Goal: Task Accomplishment & Management: Manage account settings

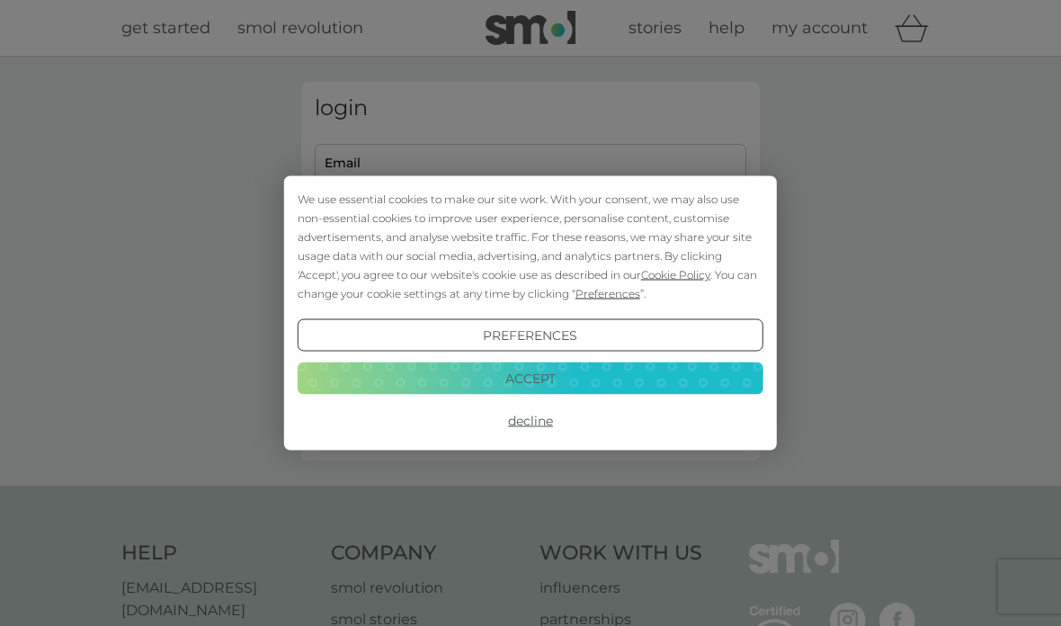
click at [524, 390] on button "Accept" at bounding box center [531, 377] width 466 height 32
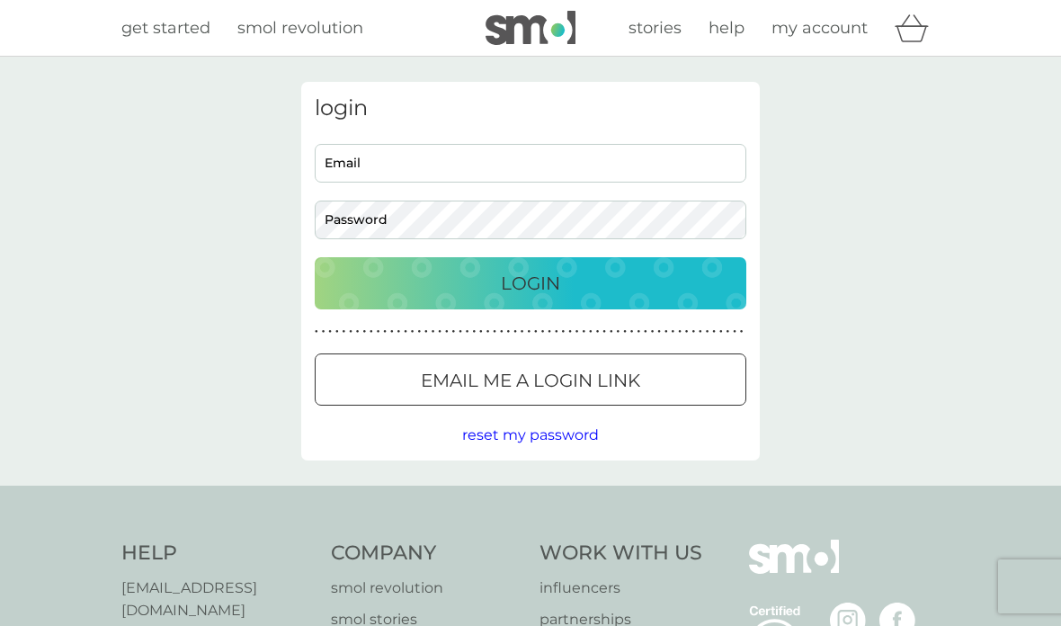
click at [343, 170] on input "Email" at bounding box center [531, 163] width 432 height 39
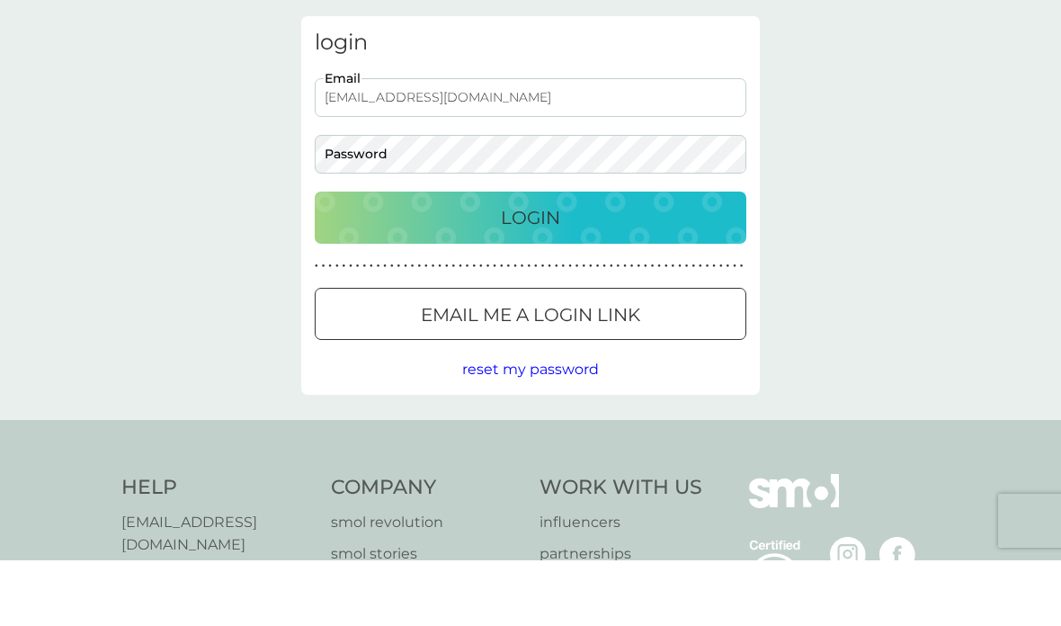
type input "jenspound49@gmail.com"
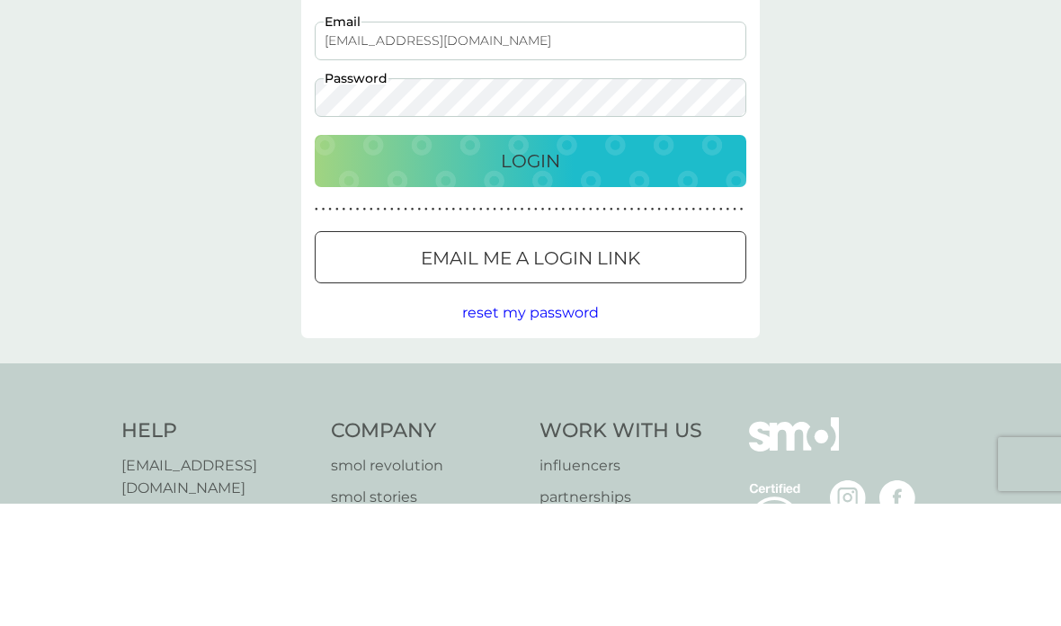
click at [540, 269] on p "Login" at bounding box center [530, 283] width 59 height 29
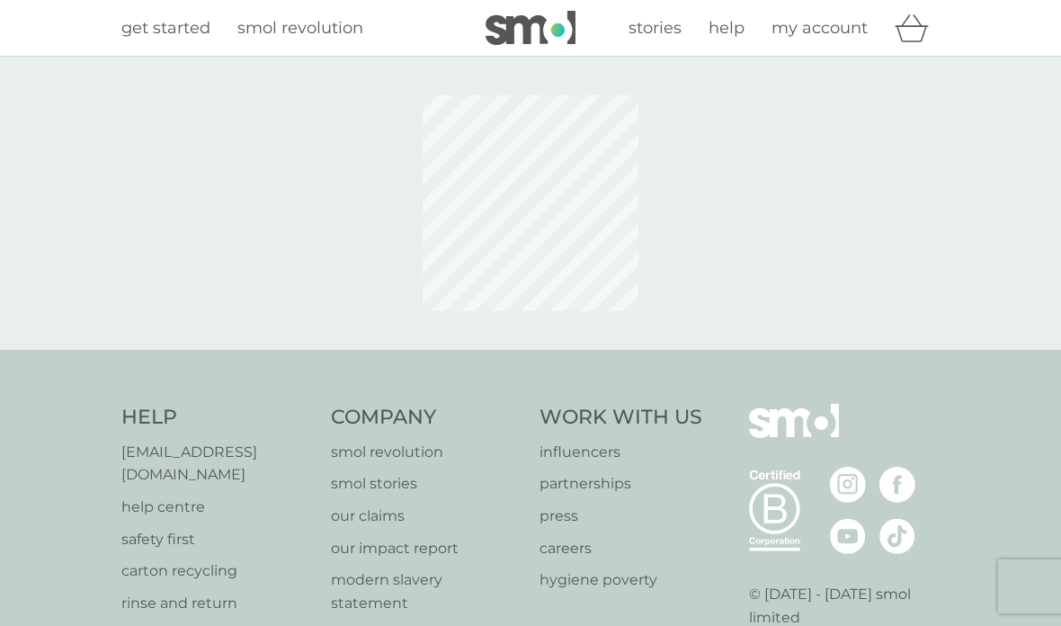
scroll to position [122, 0]
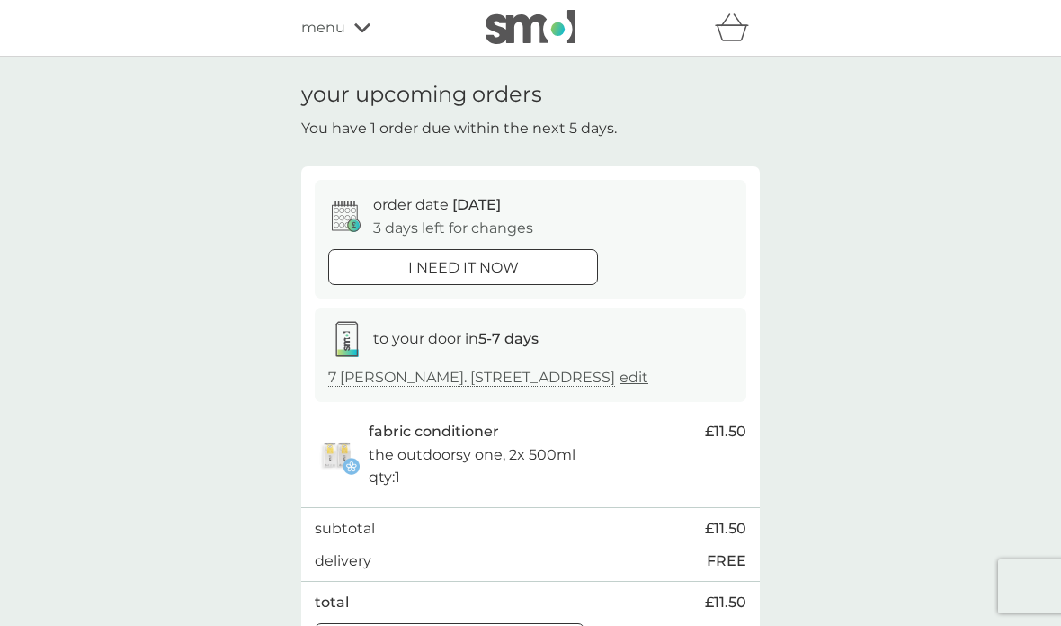
click at [350, 220] on icon at bounding box center [353, 226] width 13 height 13
click at [343, 218] on icon at bounding box center [346, 216] width 29 height 31
click at [405, 227] on p "3 days left for changes" at bounding box center [453, 228] width 160 height 23
click at [338, 218] on icon at bounding box center [346, 216] width 29 height 31
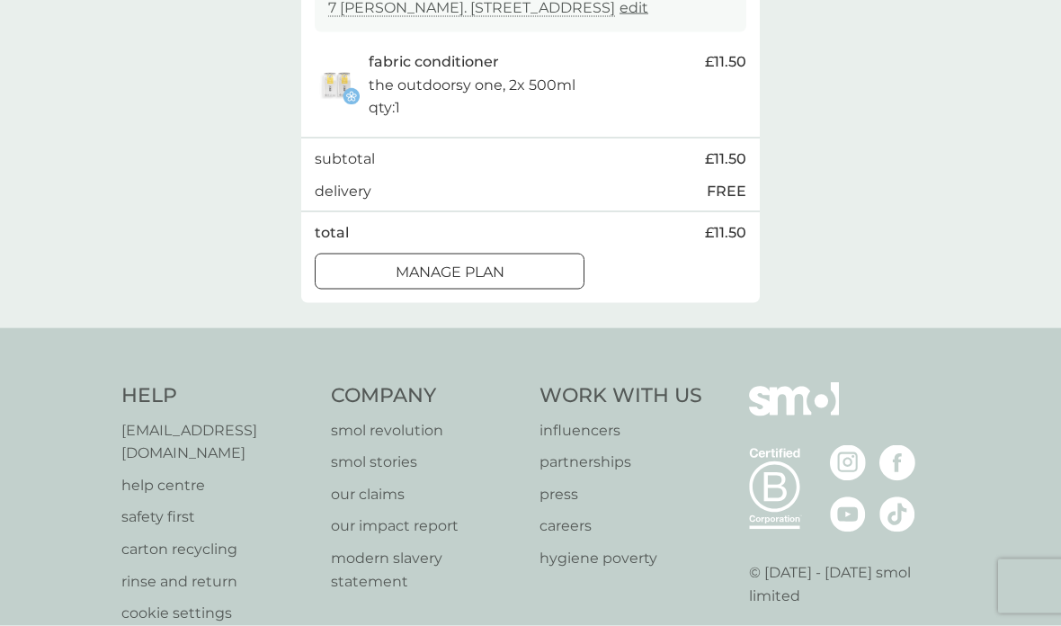
scroll to position [382, 0]
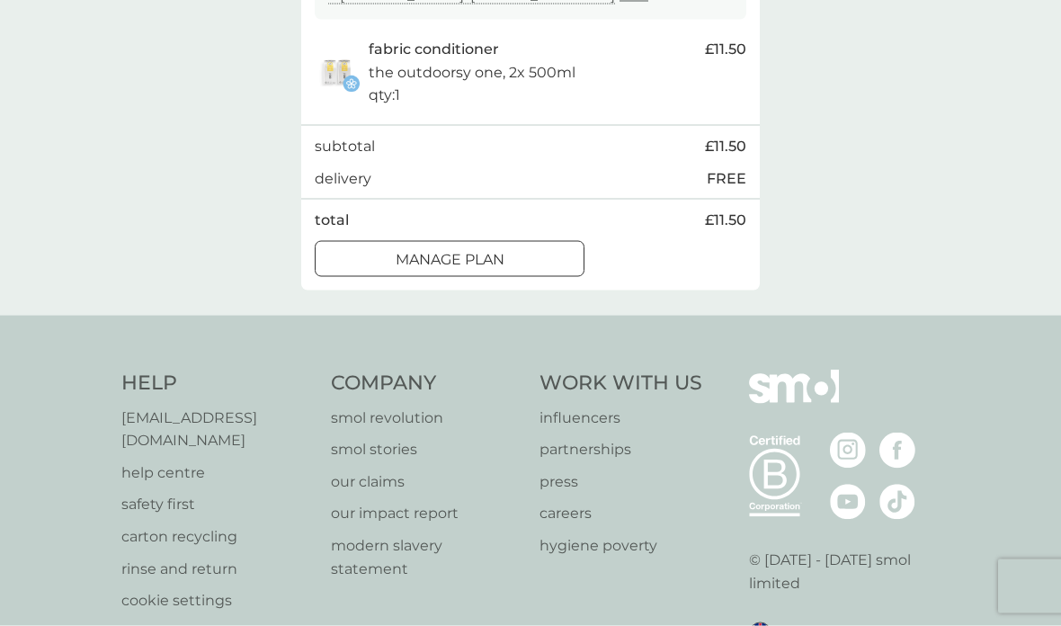
click at [451, 261] on div at bounding box center [449, 259] width 65 height 19
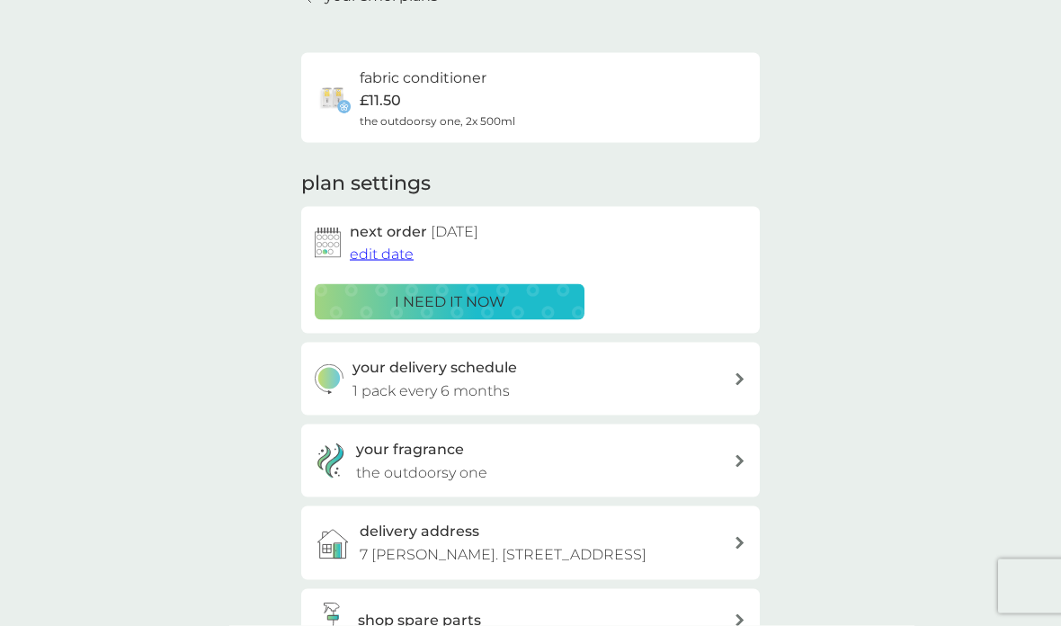
scroll to position [102, 0]
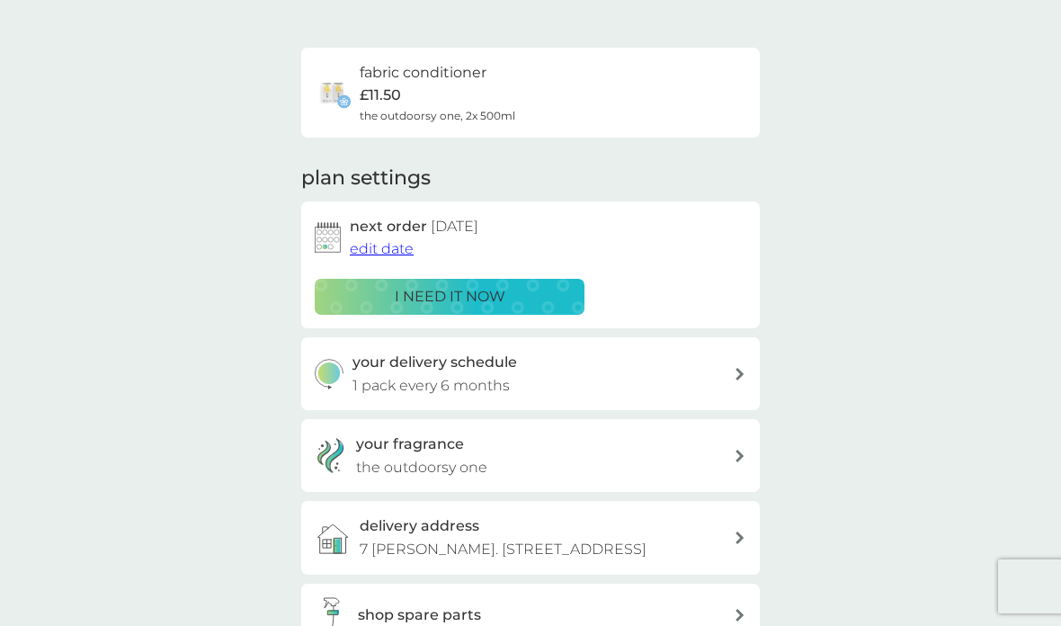
click at [739, 450] on icon at bounding box center [739, 456] width 9 height 13
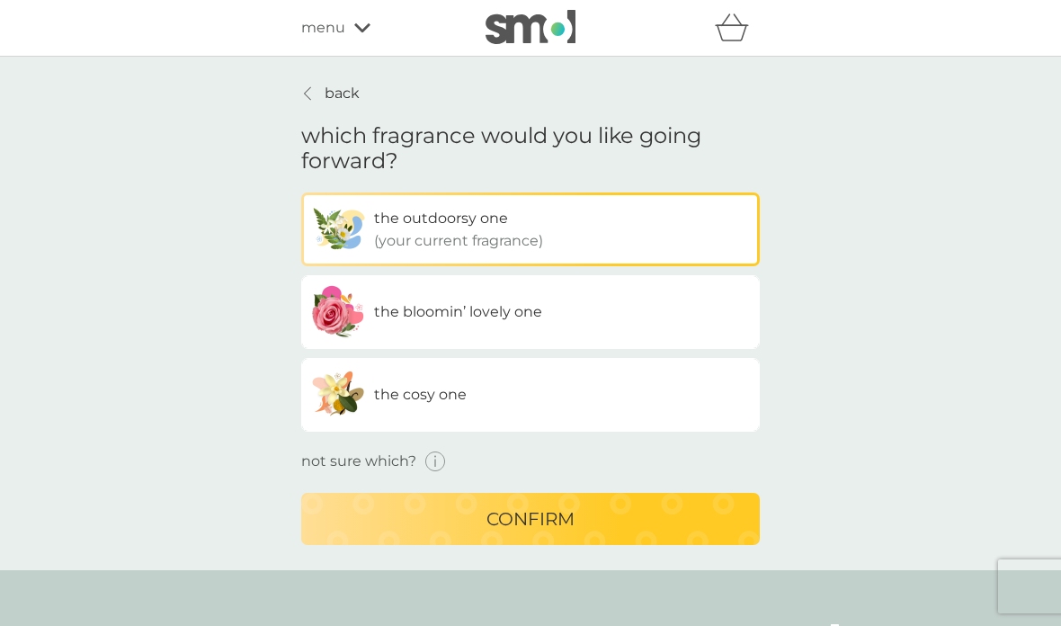
scroll to position [174, 0]
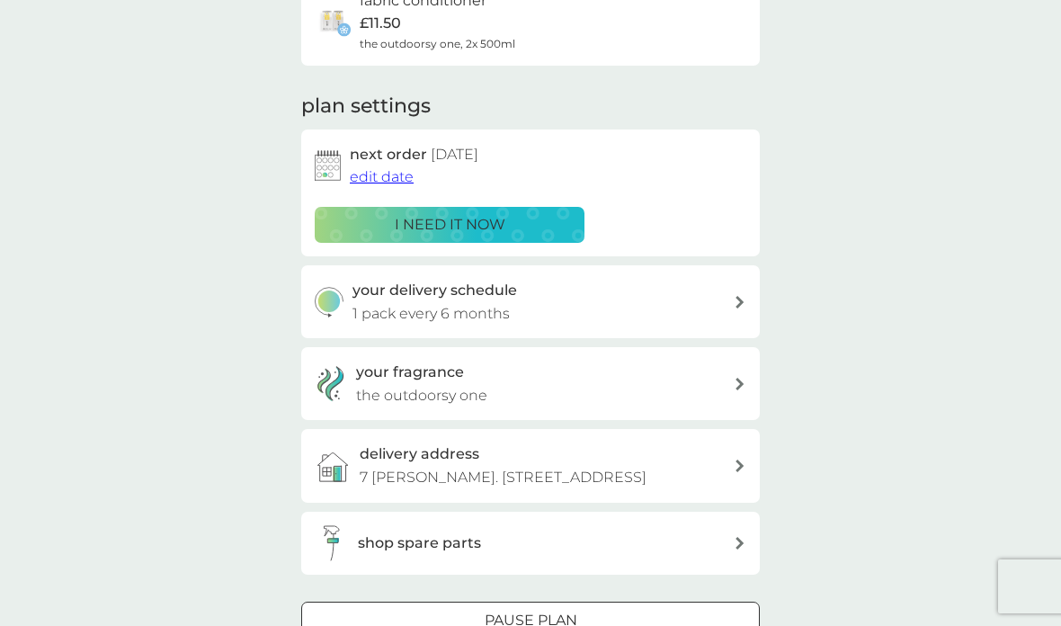
click at [376, 176] on span "edit date" at bounding box center [382, 176] width 64 height 17
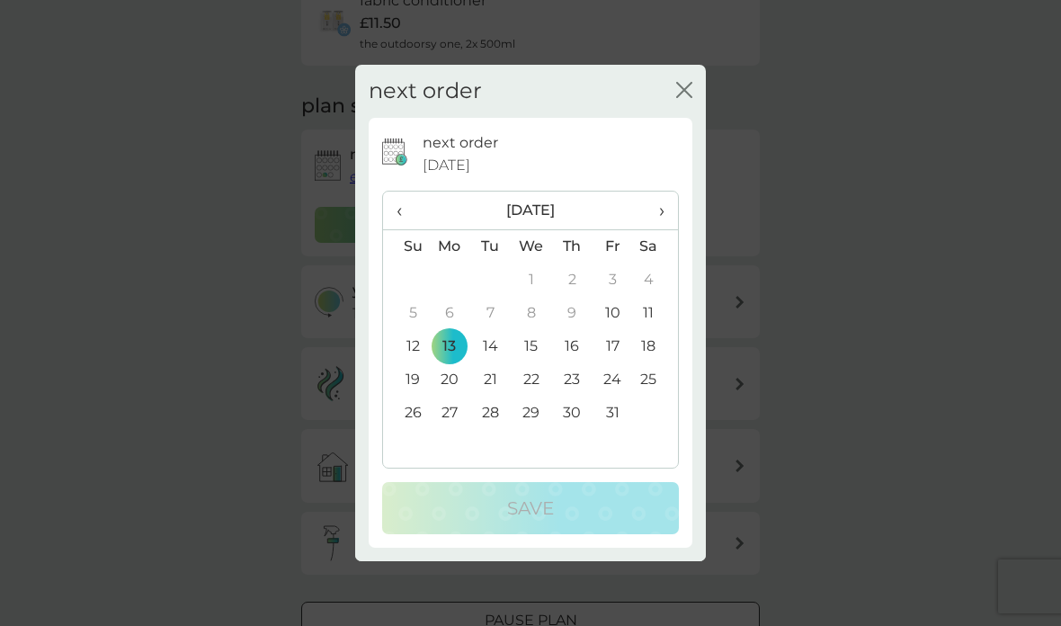
click at [659, 216] on span "›" at bounding box center [655, 211] width 18 height 38
click at [439, 417] on td "24" at bounding box center [449, 413] width 41 height 33
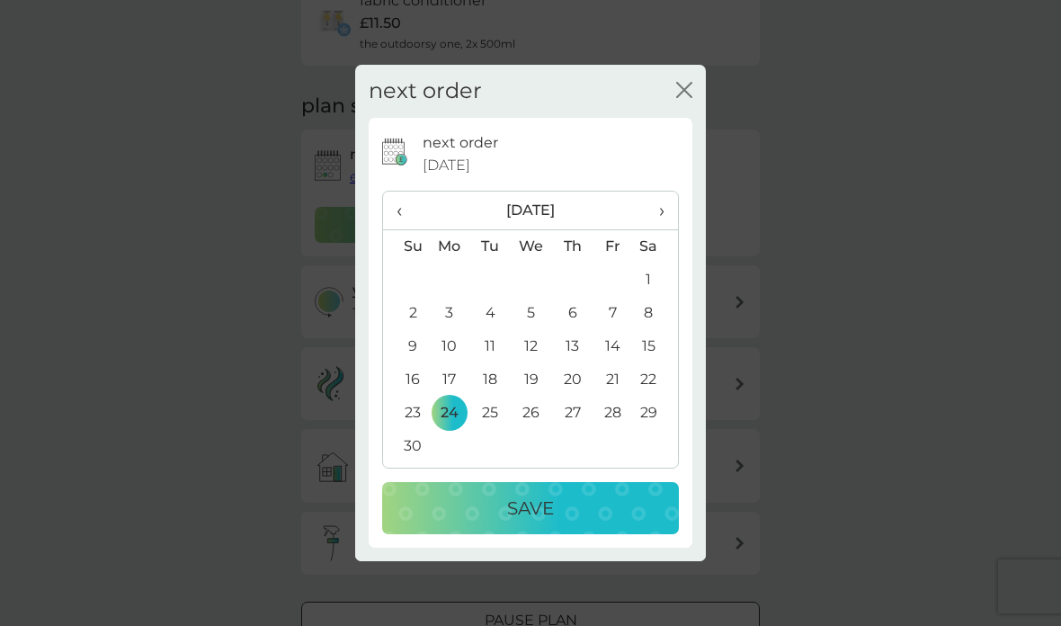
click at [529, 511] on p "Save" at bounding box center [530, 508] width 47 height 29
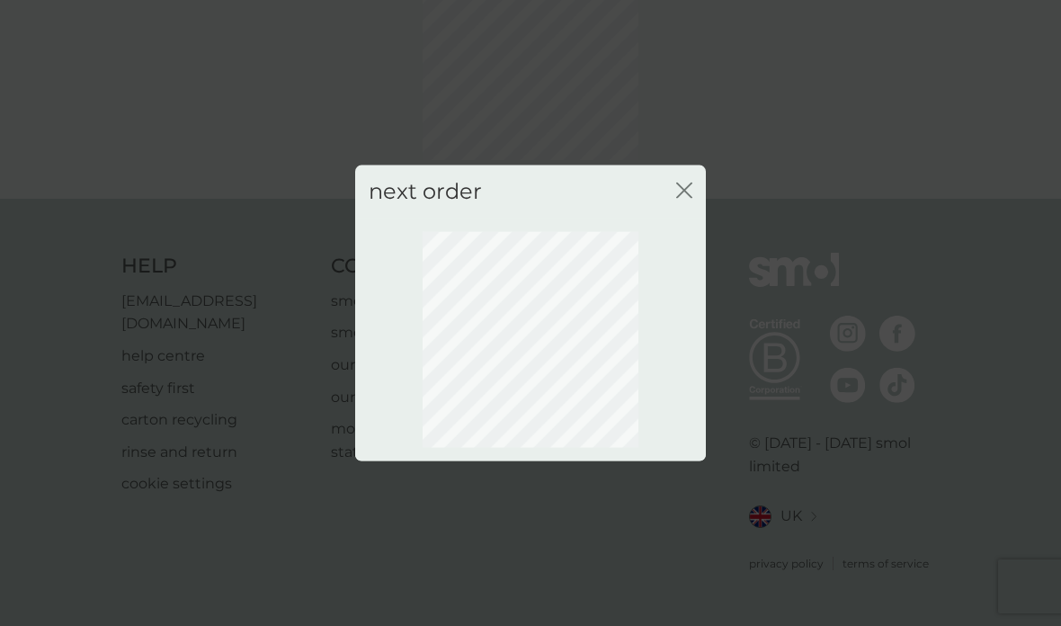
scroll to position [127, 0]
